Goal: Check status: Check status

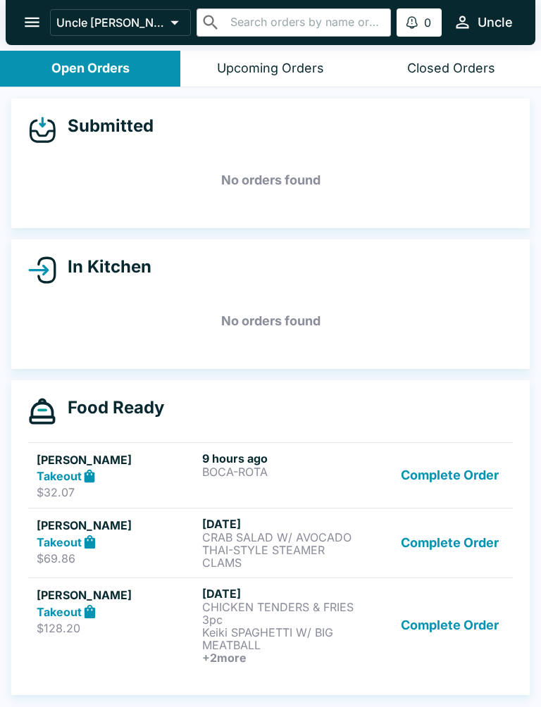
click at [467, 467] on button "Complete Order" at bounding box center [449, 475] width 109 height 49
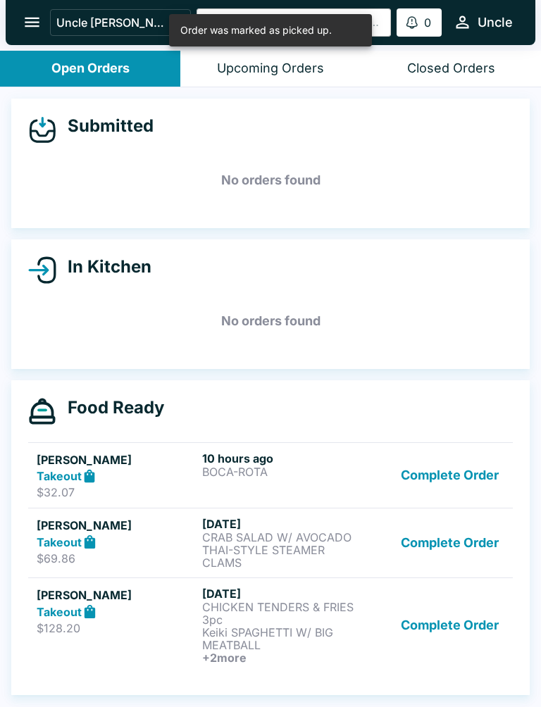
click at [453, 478] on button "Complete Order" at bounding box center [449, 475] width 109 height 49
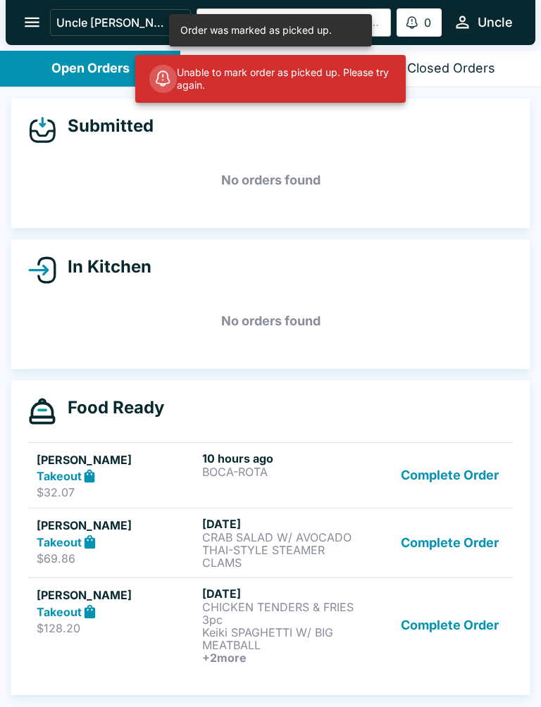
click at [455, 475] on button "Complete Order" at bounding box center [449, 475] width 109 height 49
click at [447, 526] on button "Complete Order" at bounding box center [449, 543] width 109 height 52
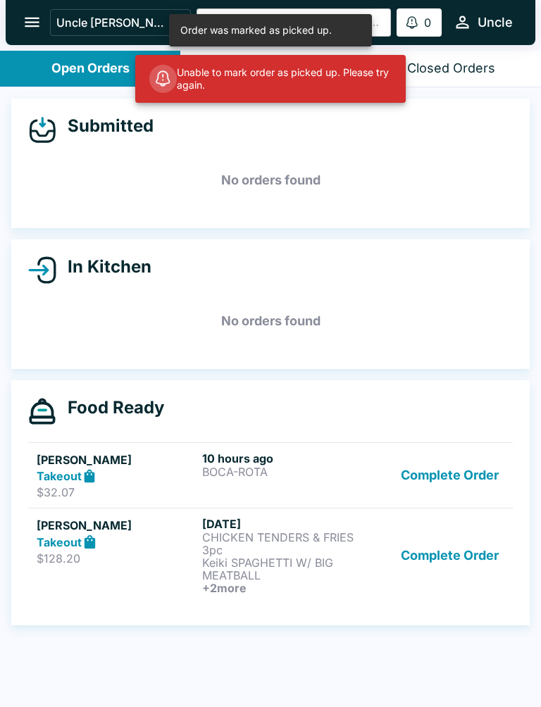
click at [461, 479] on button "Complete Order" at bounding box center [449, 475] width 109 height 49
click at [453, 526] on button "Complete Order" at bounding box center [449, 555] width 109 height 77
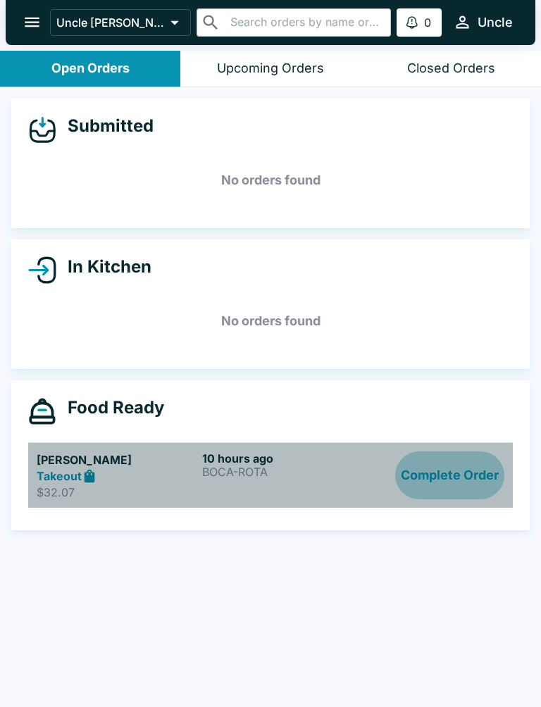
click at [458, 479] on button "Complete Order" at bounding box center [449, 475] width 109 height 49
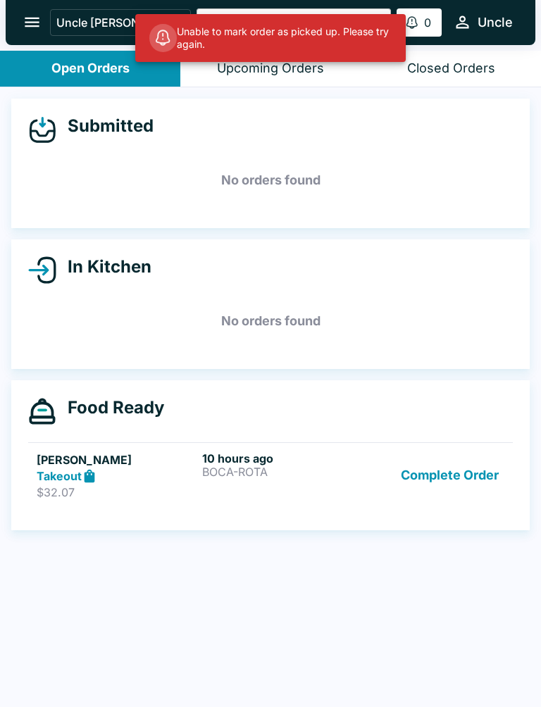
click at [63, 466] on h5 "[PERSON_NAME]" at bounding box center [117, 459] width 160 height 17
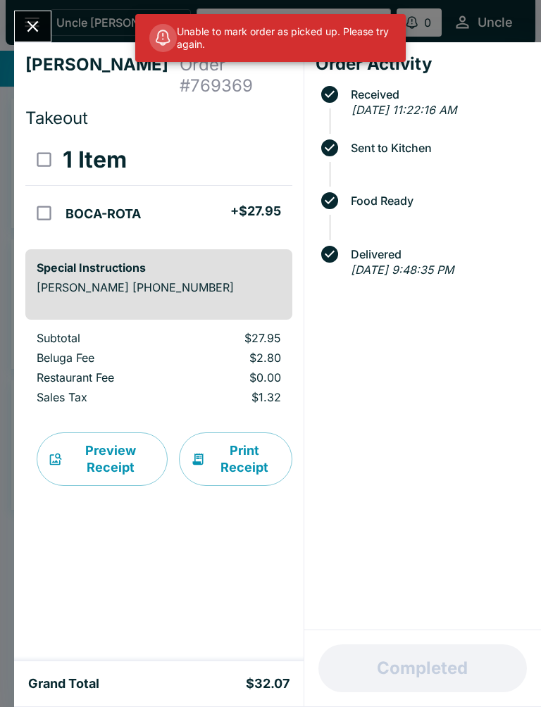
click at [35, 23] on icon "Close" at bounding box center [32, 26] width 11 height 11
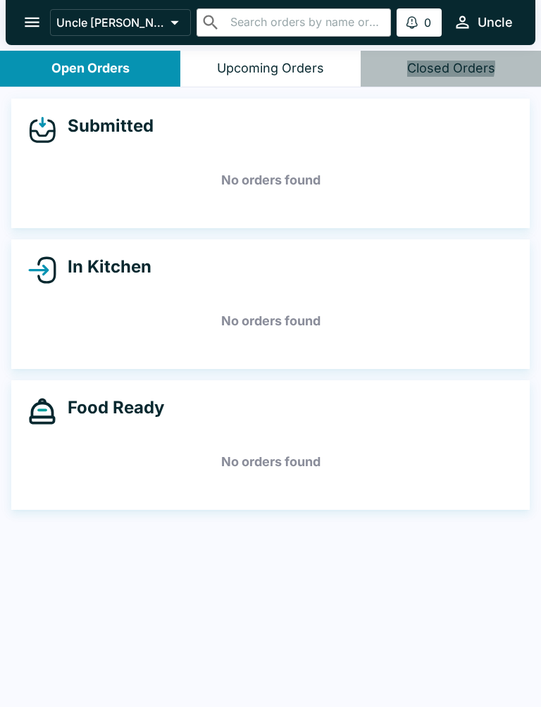
click at [445, 65] on div "Closed Orders" at bounding box center [451, 69] width 88 height 16
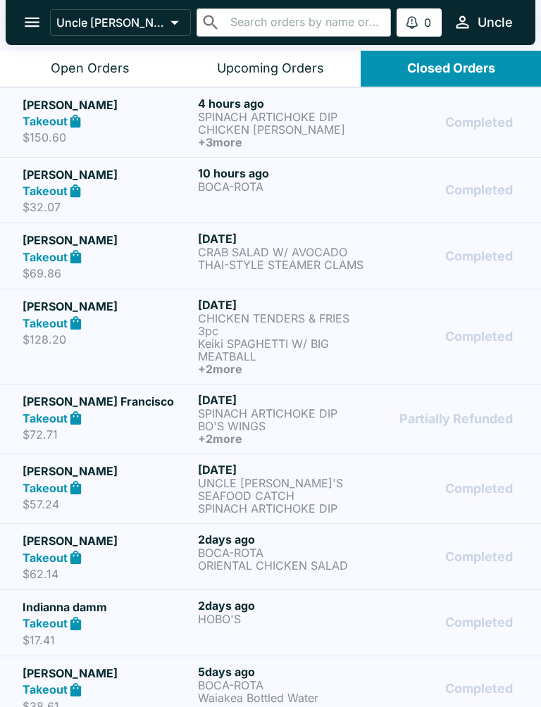
click at [519, 73] on button "Closed Orders" at bounding box center [450, 69] width 180 height 36
